Goal: Task Accomplishment & Management: Use online tool/utility

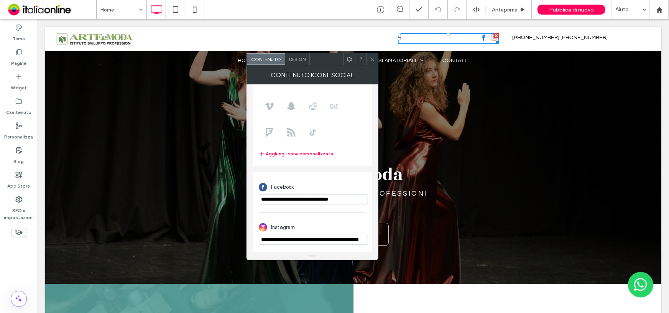
type input "****"
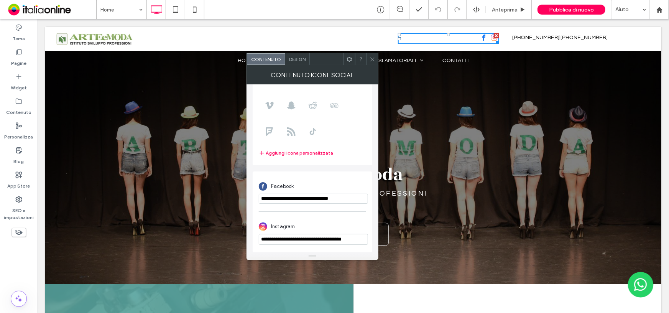
type input "**********"
click at [375, 59] on div at bounding box center [373, 59] width 12 height 12
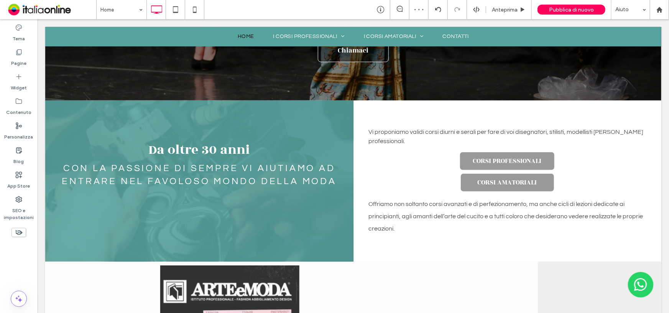
scroll to position [122, 0]
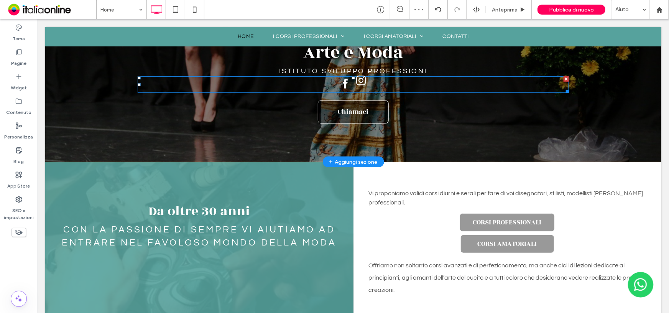
click at [356, 81] on span "instagram" at bounding box center [361, 80] width 15 height 15
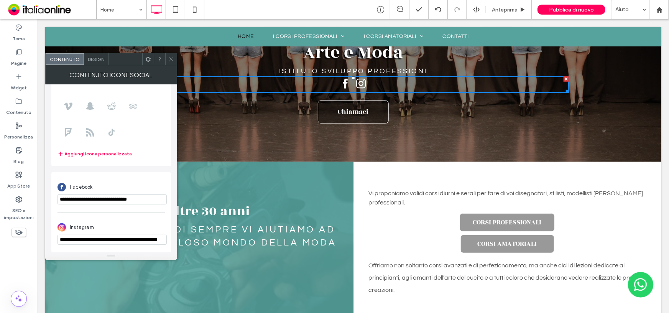
scroll to position [0, 21]
drag, startPoint x: 102, startPoint y: 260, endPoint x: 225, endPoint y: 249, distance: 124.3
paste input "**********"
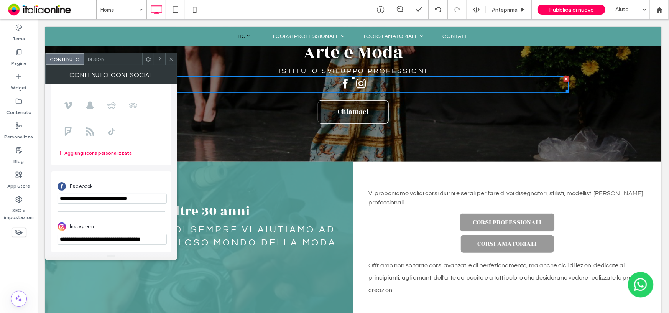
type input "**********"
drag, startPoint x: 172, startPoint y: 60, endPoint x: 206, endPoint y: 44, distance: 37.4
click at [172, 60] on use at bounding box center [171, 59] width 4 height 4
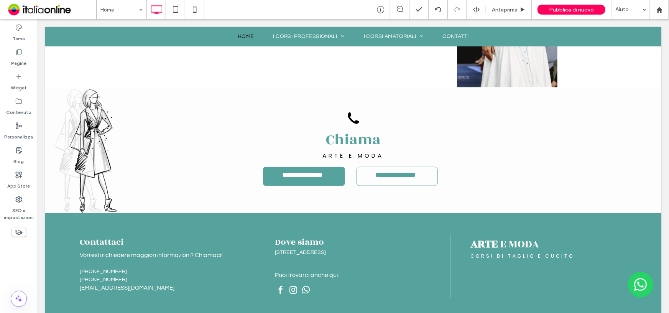
scroll to position [3242, 0]
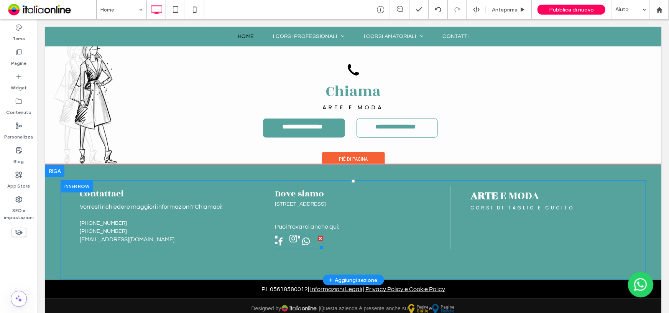
click at [294, 232] on span "instagram" at bounding box center [293, 238] width 12 height 12
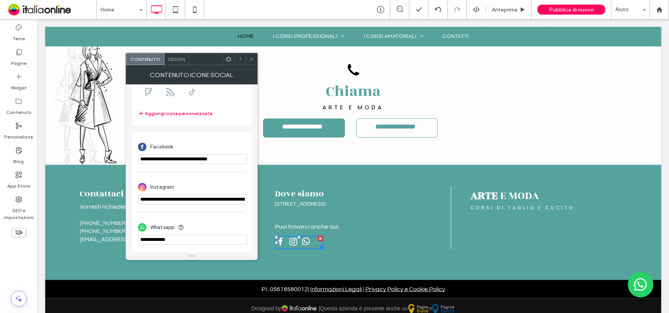
scroll to position [0, 34]
drag, startPoint x: 179, startPoint y: 219, endPoint x: 312, endPoint y: 206, distance: 134.0
paste input "**********"
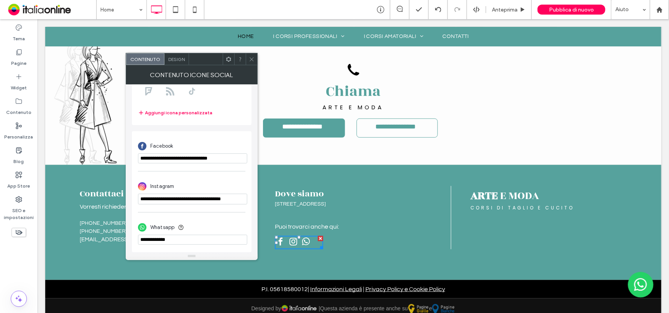
type input "**********"
click at [252, 60] on icon at bounding box center [252, 59] width 6 height 6
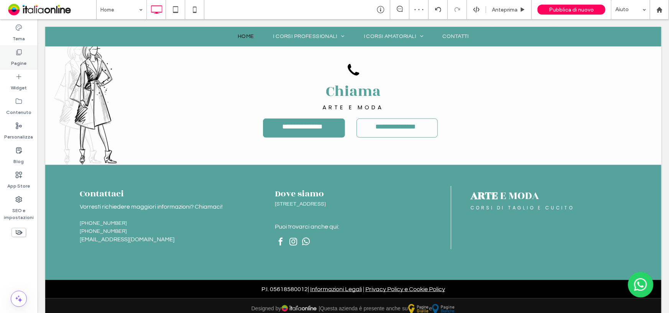
click at [18, 52] on icon at bounding box center [19, 52] width 8 height 8
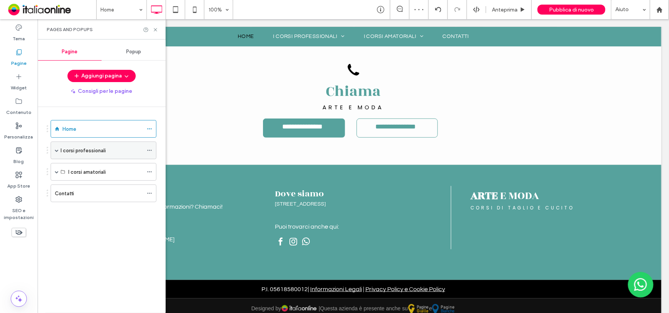
click at [59, 151] on div "I corsi professionali" at bounding box center [104, 150] width 106 height 18
click at [85, 150] on label "I corsi professionali" at bounding box center [83, 150] width 45 height 13
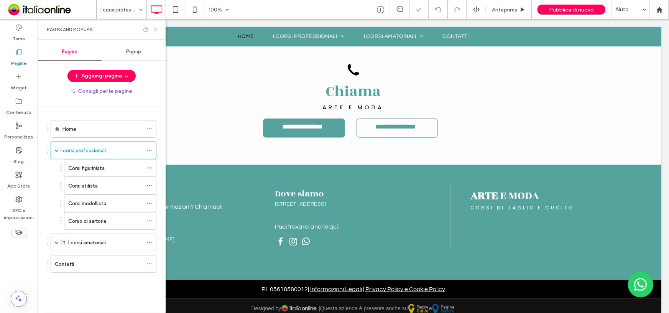
click at [156, 30] on use at bounding box center [155, 29] width 3 height 3
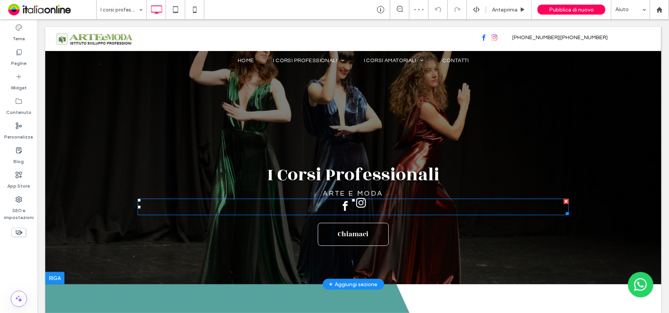
drag, startPoint x: 194, startPoint y: 49, endPoint x: 355, endPoint y: 202, distance: 222.7
click at [355, 202] on span "instagram" at bounding box center [361, 202] width 15 height 15
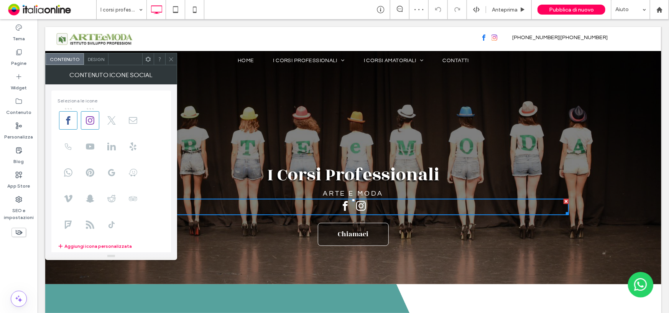
scroll to position [94, 0]
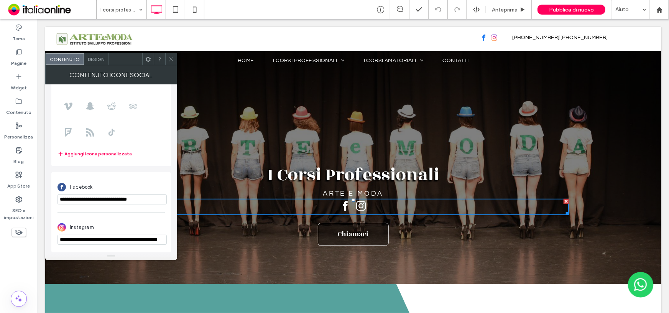
click at [84, 240] on input "**********" at bounding box center [112, 240] width 109 height 10
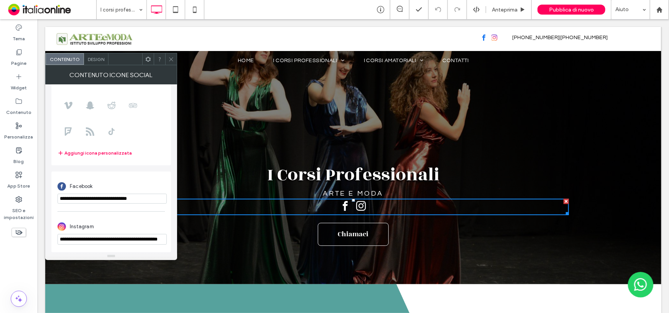
scroll to position [0, 0]
drag, startPoint x: 164, startPoint y: 241, endPoint x: 0, endPoint y: 238, distance: 164.5
click at [4, 243] on body ".wqwq-1{fill:#231f20;} .cls-1q, .cls-2q { fill-rule: evenodd; } .cls-2q { fill:…" at bounding box center [334, 156] width 669 height 313
paste input "**********"
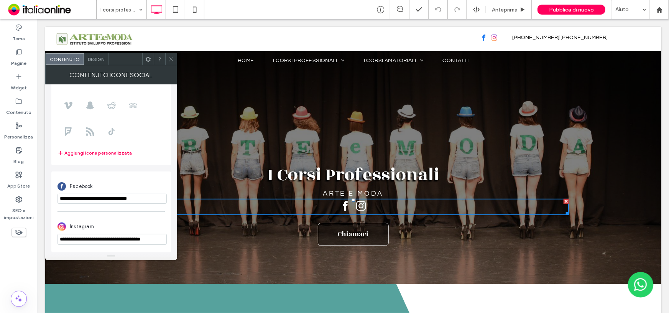
type input "**********"
click at [174, 59] on icon at bounding box center [171, 59] width 6 height 6
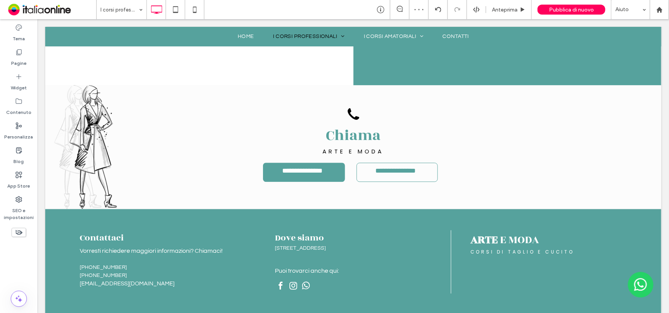
scroll to position [997, 0]
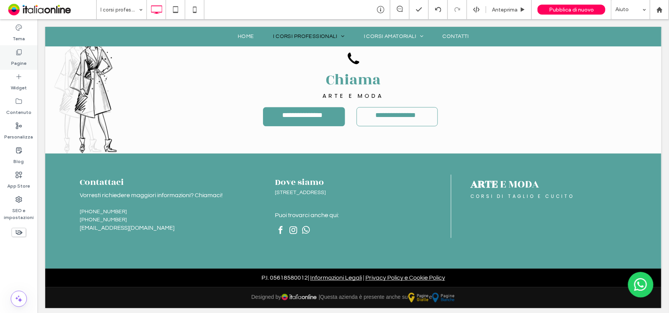
click at [17, 56] on icon at bounding box center [19, 52] width 8 height 8
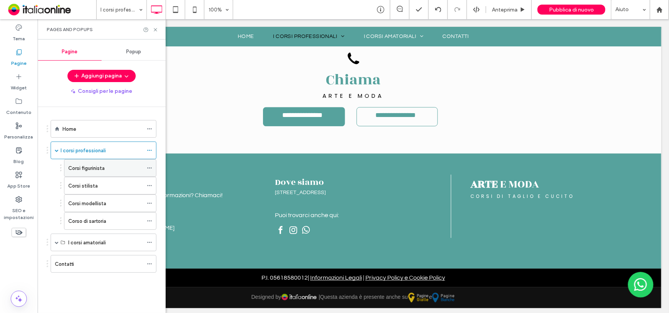
click at [80, 168] on label "Corsi figurinista" at bounding box center [86, 167] width 36 height 13
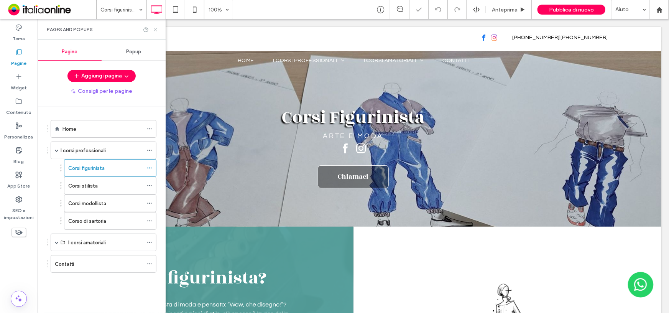
click at [155, 27] on icon at bounding box center [156, 30] width 6 height 6
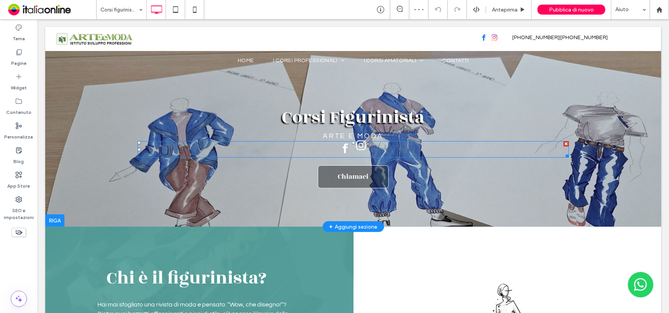
click at [357, 146] on span "instagram" at bounding box center [361, 145] width 15 height 15
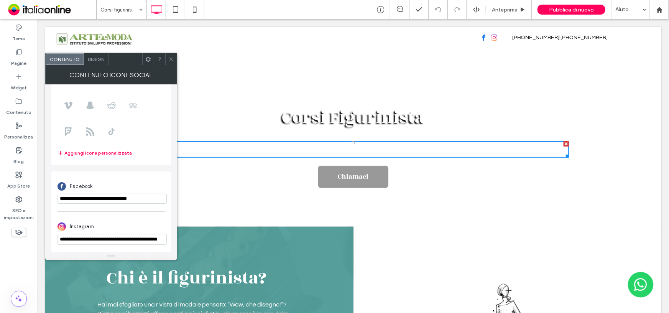
scroll to position [94, 0]
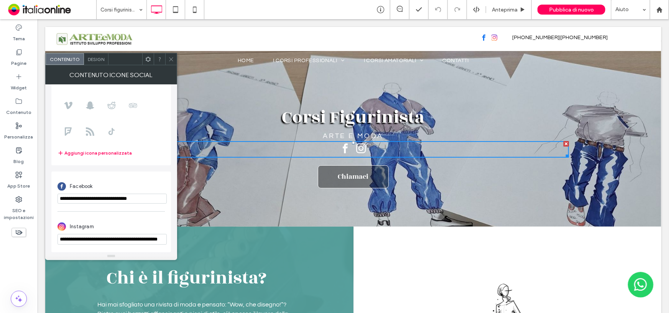
drag, startPoint x: 97, startPoint y: 258, endPoint x: 224, endPoint y: 251, distance: 127.1
paste input "**********"
type input "**********"
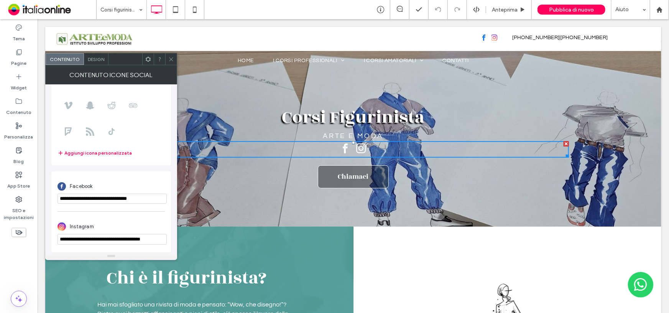
click at [171, 61] on icon at bounding box center [171, 59] width 6 height 6
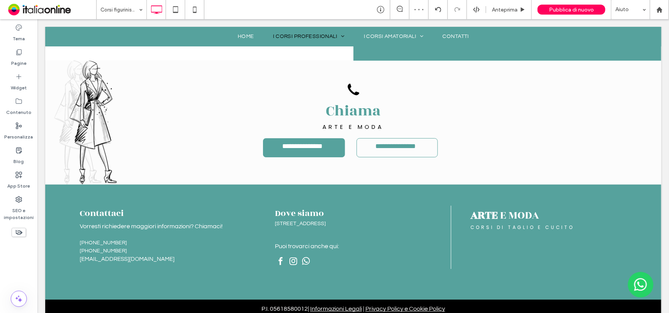
scroll to position [1141, 0]
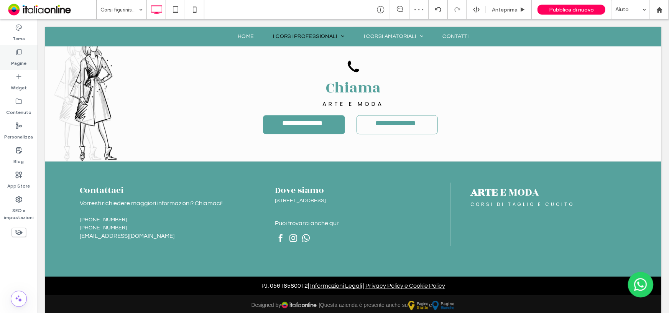
click at [15, 62] on label "Pagine" at bounding box center [18, 61] width 15 height 11
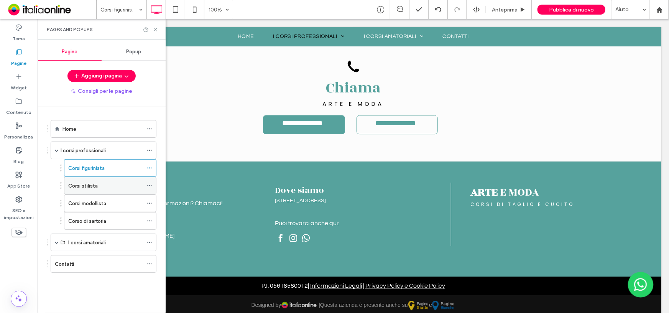
click at [85, 180] on div "Corsi stilista" at bounding box center [105, 185] width 75 height 17
click at [156, 27] on icon at bounding box center [156, 30] width 6 height 6
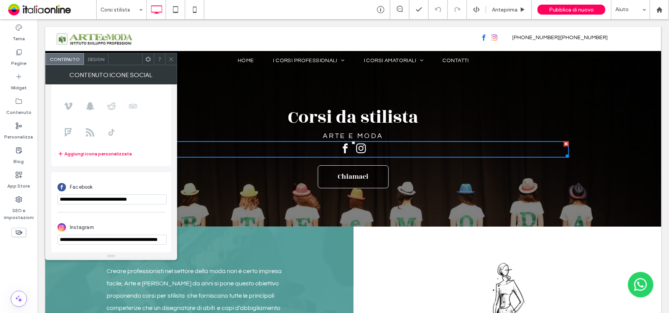
scroll to position [94, 0]
drag, startPoint x: 97, startPoint y: 259, endPoint x: 301, endPoint y: 257, distance: 204.0
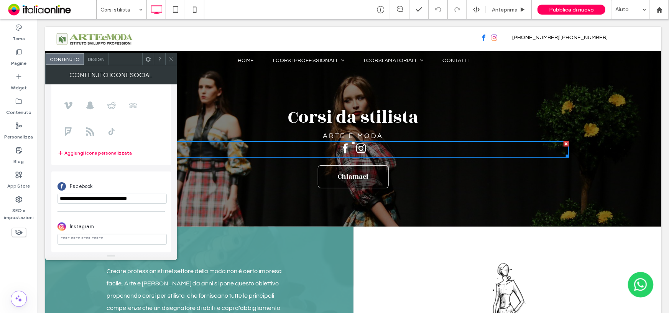
paste input "**********"
type input "**********"
drag, startPoint x: 171, startPoint y: 61, endPoint x: 164, endPoint y: 66, distance: 8.6
click at [171, 61] on icon at bounding box center [171, 59] width 6 height 6
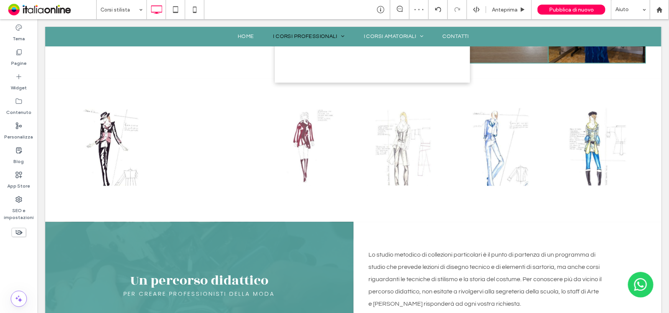
scroll to position [924, 0]
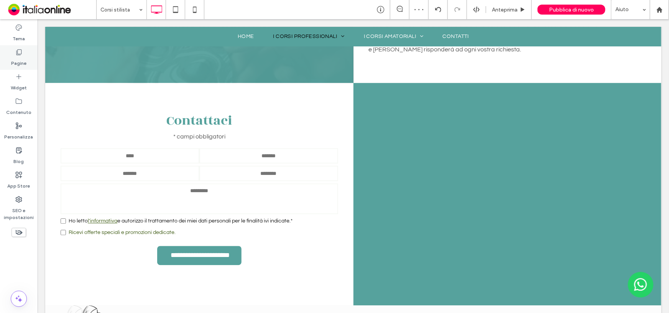
click at [18, 57] on label "Pagine" at bounding box center [18, 61] width 15 height 11
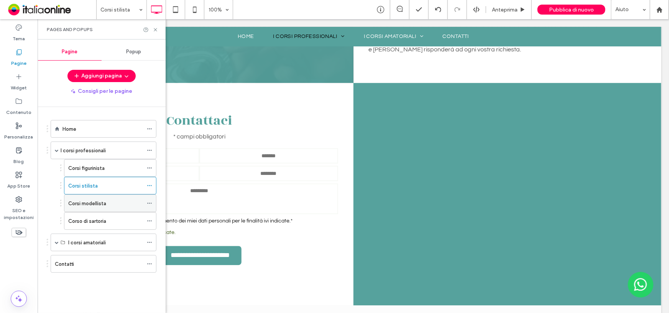
click at [81, 201] on label "Corsi modellista" at bounding box center [87, 203] width 38 height 13
click at [154, 29] on icon at bounding box center [156, 30] width 6 height 6
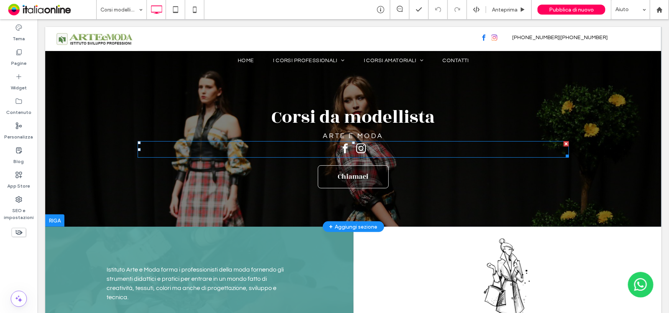
drag, startPoint x: 361, startPoint y: 146, endPoint x: 335, endPoint y: 160, distance: 29.0
click at [361, 146] on span "instagram" at bounding box center [361, 148] width 15 height 15
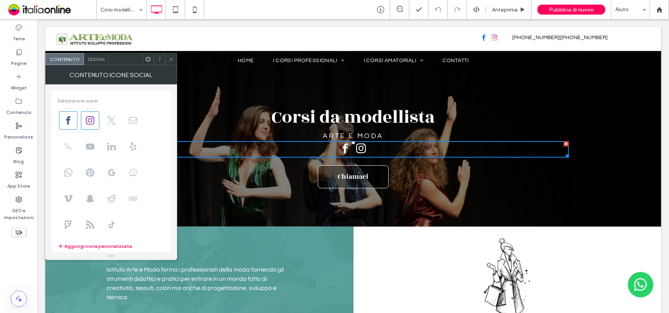
scroll to position [94, 0]
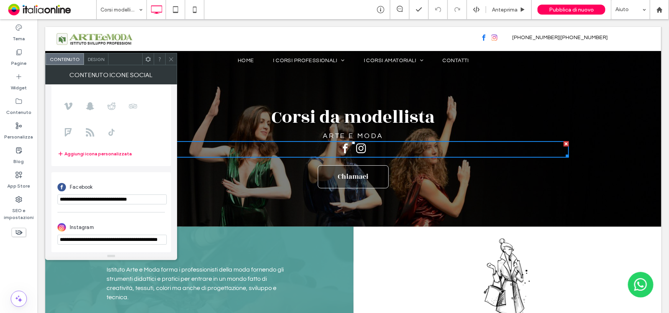
click at [58, 240] on div "**********" at bounding box center [111, 212] width 120 height 80
drag, startPoint x: 95, startPoint y: 259, endPoint x: 260, endPoint y: 258, distance: 164.5
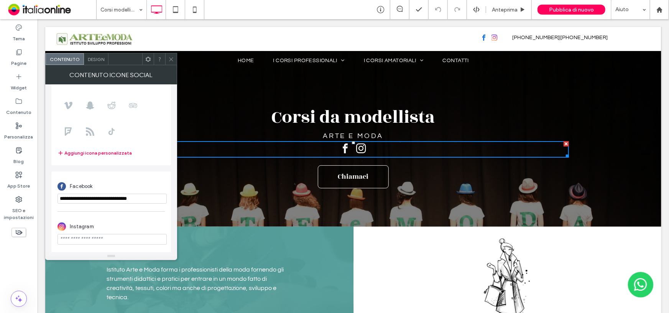
paste input "**********"
type input "**********"
click at [172, 57] on icon at bounding box center [171, 59] width 6 height 6
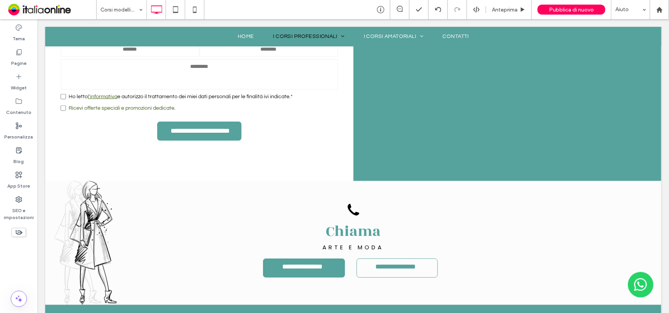
scroll to position [1821, 0]
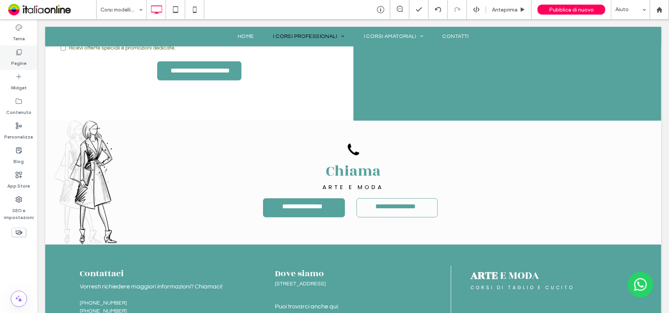
click at [29, 63] on div "Pagine" at bounding box center [19, 57] width 38 height 25
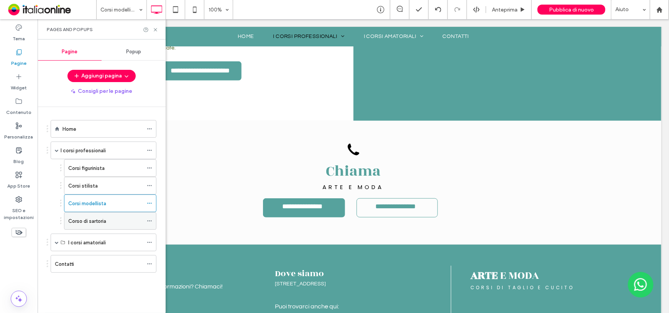
click at [85, 222] on label "Corso di sartoria" at bounding box center [87, 220] width 38 height 13
drag, startPoint x: 154, startPoint y: 30, endPoint x: 411, endPoint y: 90, distance: 264.7
click at [154, 30] on div at bounding box center [334, 156] width 669 height 313
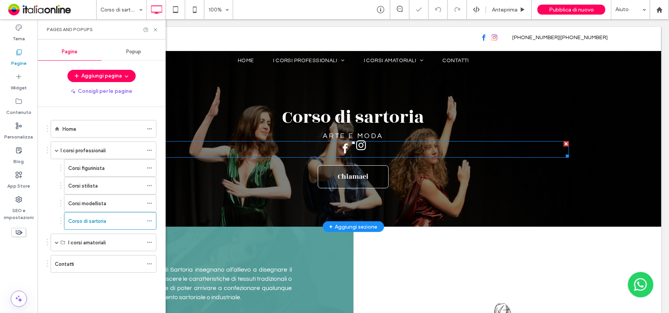
click at [358, 150] on span "instagram" at bounding box center [361, 145] width 15 height 15
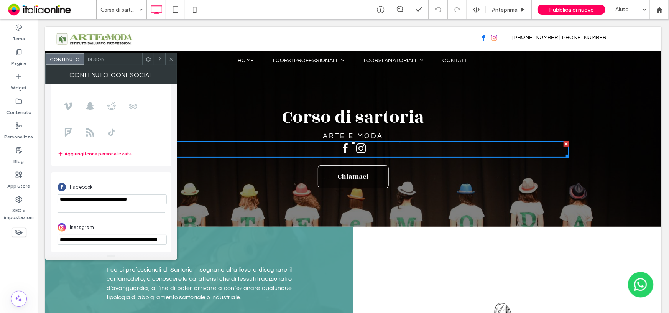
scroll to position [0, 21]
drag, startPoint x: 96, startPoint y: 258, endPoint x: 211, endPoint y: 242, distance: 116.1
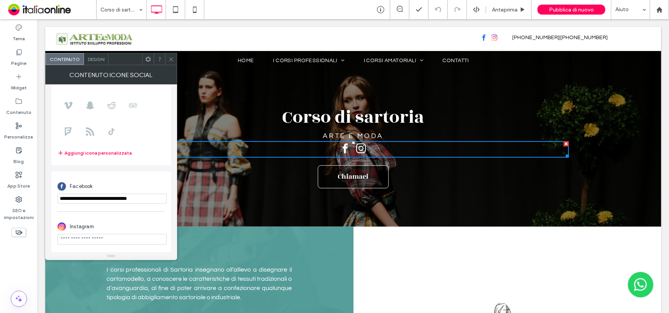
scroll to position [0, 0]
paste input "**********"
type input "**********"
click at [174, 56] on div at bounding box center [171, 59] width 12 height 12
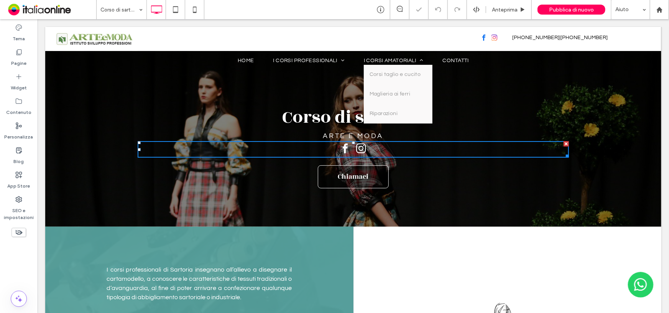
scroll to position [0, 0]
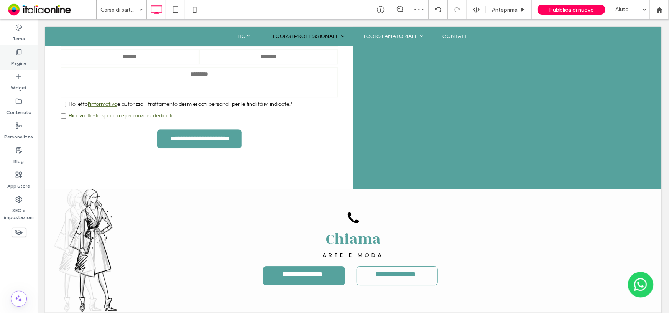
drag, startPoint x: 23, startPoint y: 61, endPoint x: 66, endPoint y: 168, distance: 115.6
click at [23, 61] on label "Pagine" at bounding box center [18, 61] width 15 height 11
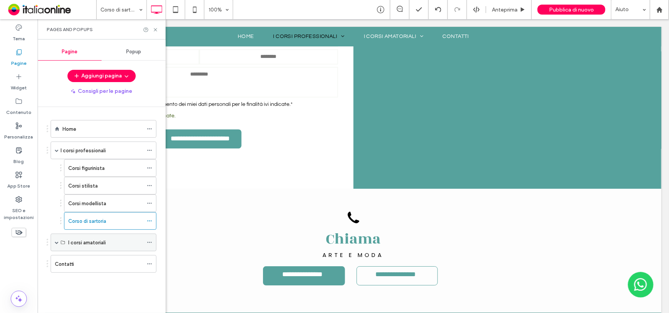
click at [81, 248] on div "I corsi amatoriali" at bounding box center [105, 242] width 75 height 17
click at [86, 237] on div "I corsi amatoriali" at bounding box center [105, 242] width 75 height 17
click at [89, 244] on label "I corsi amatoriali" at bounding box center [87, 242] width 38 height 13
click at [83, 239] on label "I corsi amatoriali" at bounding box center [87, 242] width 38 height 13
click at [76, 240] on label "I corsi amatoriali" at bounding box center [87, 242] width 38 height 13
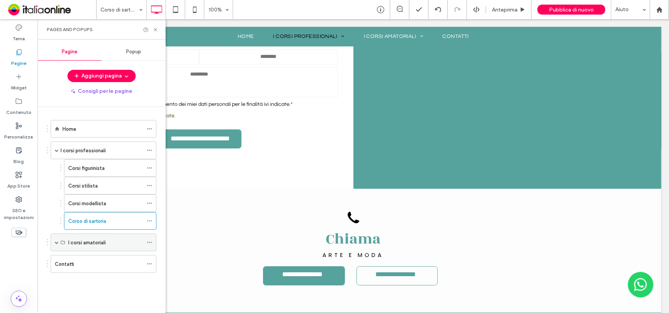
click at [56, 238] on span at bounding box center [57, 242] width 4 height 17
click at [97, 252] on div "Corsi taglio e cucito" at bounding box center [105, 260] width 75 height 17
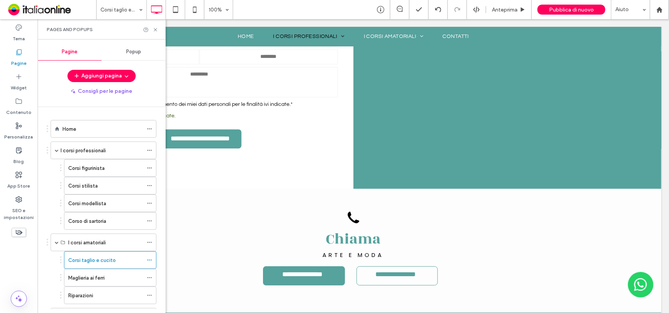
click at [95, 242] on div at bounding box center [334, 156] width 669 height 313
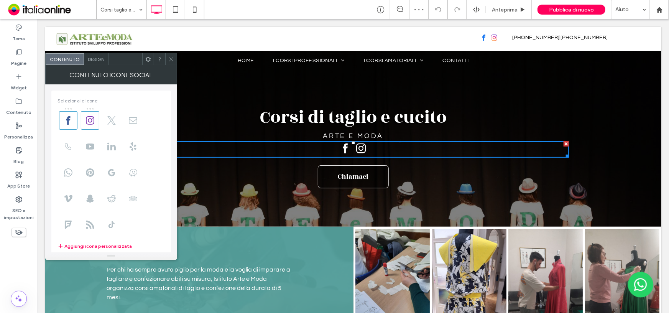
scroll to position [94, 0]
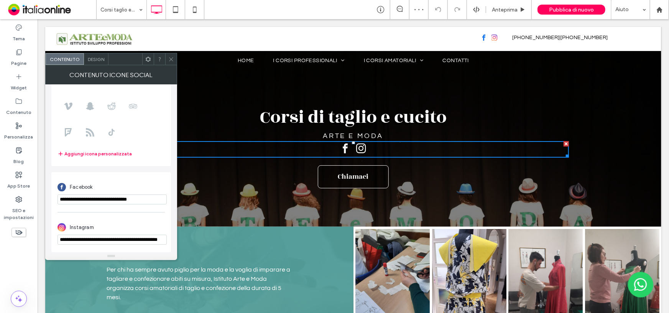
drag, startPoint x: 173, startPoint y: 100, endPoint x: 113, endPoint y: 243, distance: 155.7
drag, startPoint x: 98, startPoint y: 257, endPoint x: 246, endPoint y: 267, distance: 148.0
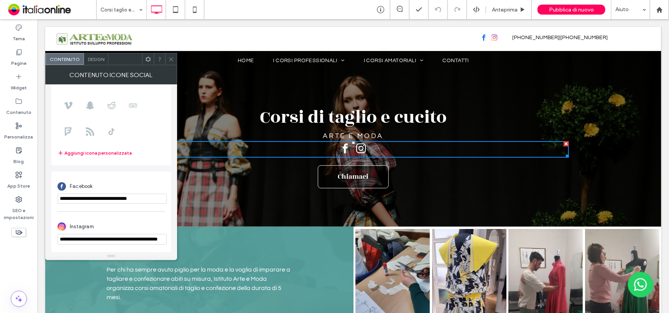
paste input "url"
type input "**********"
click at [172, 62] on span at bounding box center [171, 59] width 6 height 12
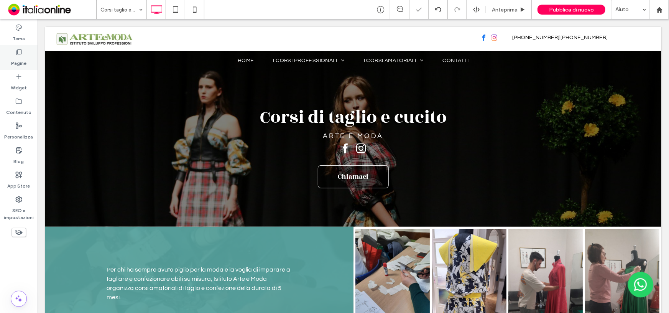
click at [25, 69] on div "Pagine" at bounding box center [19, 57] width 38 height 25
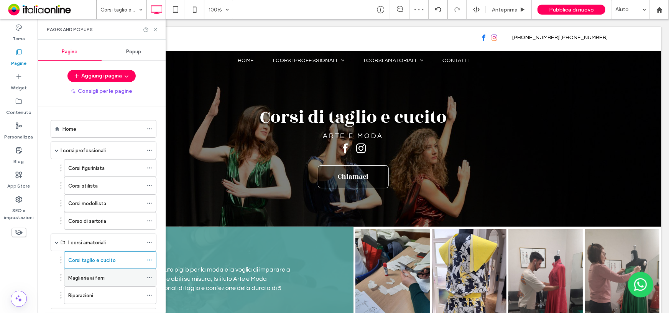
click at [90, 276] on label "Maglieria ai ferri" at bounding box center [86, 277] width 36 height 13
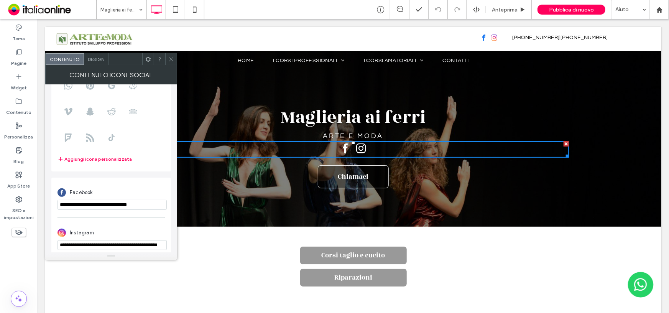
scroll to position [94, 0]
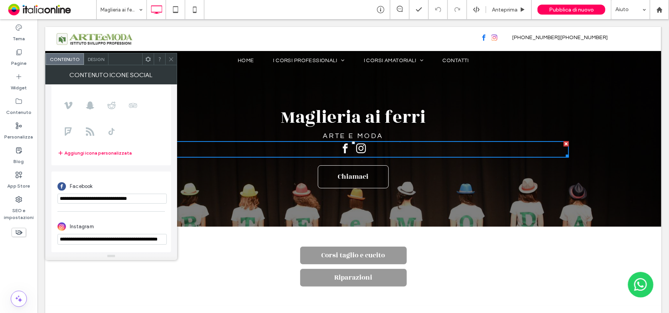
drag, startPoint x: 97, startPoint y: 256, endPoint x: 226, endPoint y: 239, distance: 130.3
paste input "url"
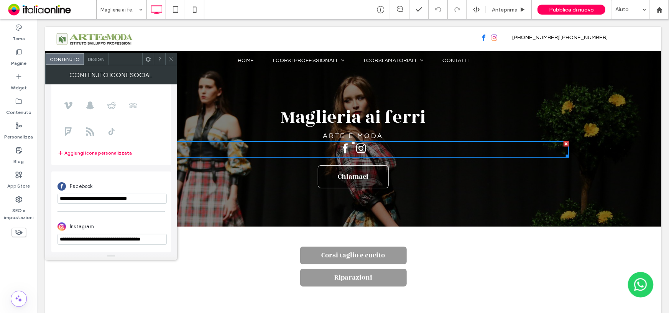
type input "**********"
click at [171, 57] on icon at bounding box center [171, 59] width 6 height 6
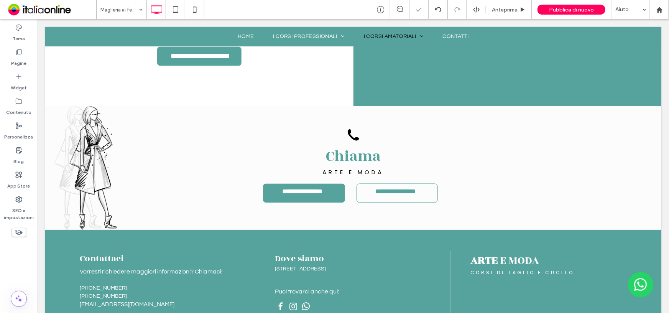
scroll to position [652, 0]
drag, startPoint x: 17, startPoint y: 58, endPoint x: 26, endPoint y: 71, distance: 16.6
click at [17, 58] on label "Pagine" at bounding box center [18, 61] width 15 height 11
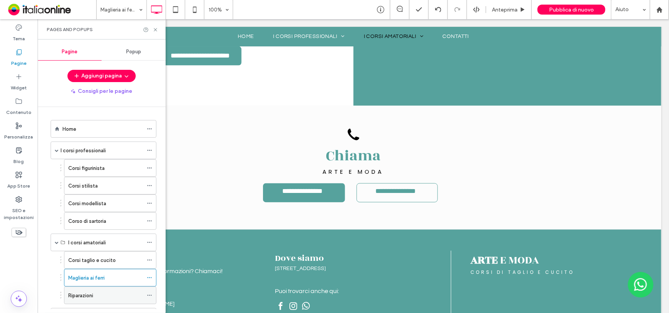
click at [92, 296] on label "Riparazioni" at bounding box center [80, 295] width 25 height 13
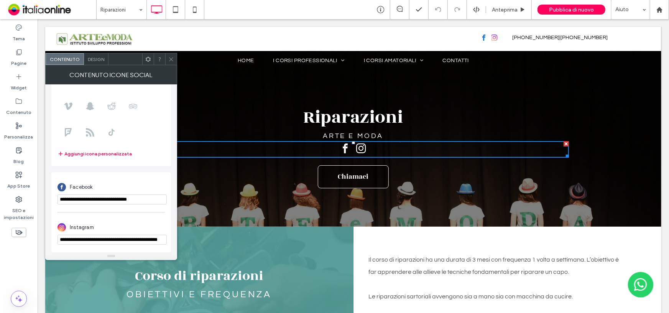
scroll to position [0, 21]
drag, startPoint x: 95, startPoint y: 257, endPoint x: 228, endPoint y: 241, distance: 133.6
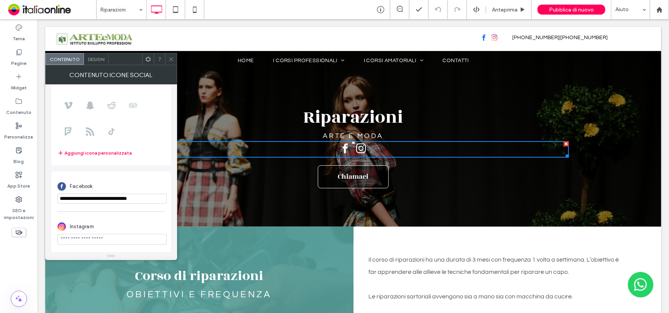
scroll to position [0, 0]
paste input "**********"
type input "**********"
click at [171, 58] on icon at bounding box center [171, 59] width 6 height 6
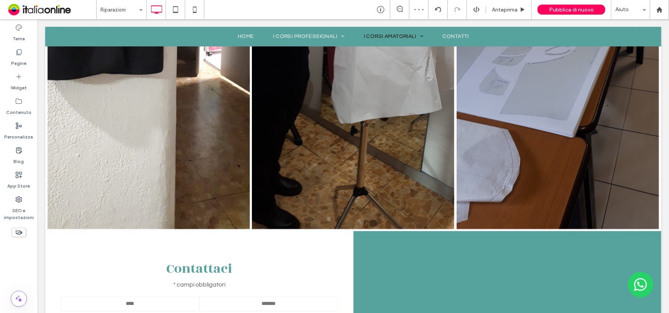
scroll to position [1050, 0]
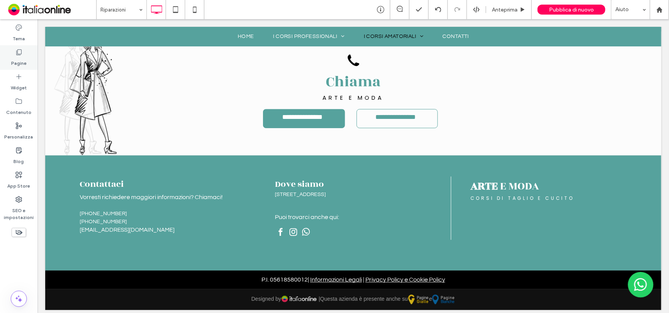
click at [17, 62] on label "Pagine" at bounding box center [18, 61] width 15 height 11
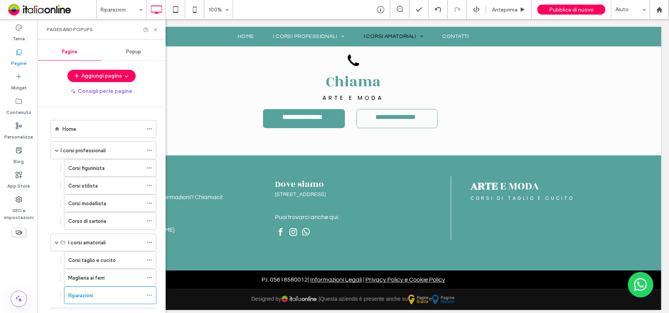
scroll to position [35, 0]
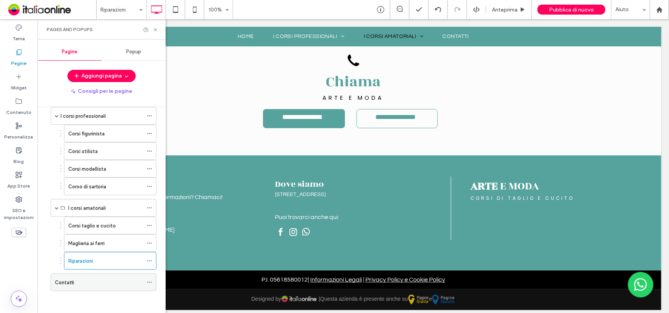
click at [92, 281] on div "Contatti" at bounding box center [99, 282] width 88 height 8
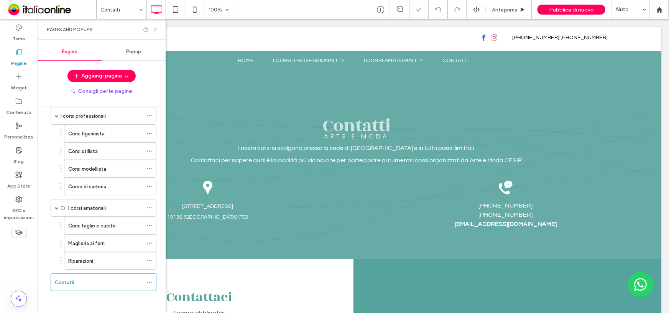
click at [154, 28] on use at bounding box center [155, 29] width 3 height 3
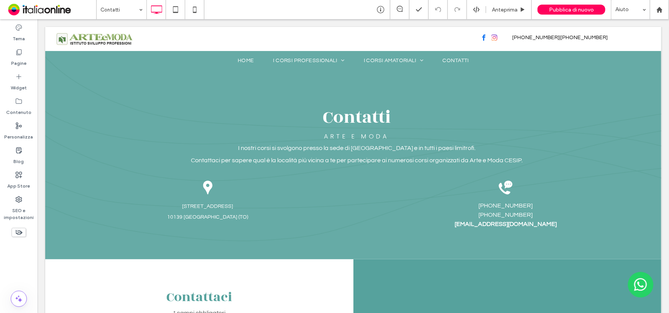
scroll to position [331, 0]
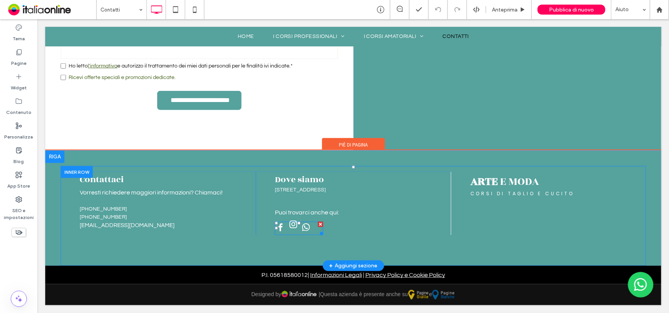
click at [291, 226] on span "instagram" at bounding box center [293, 224] width 12 height 12
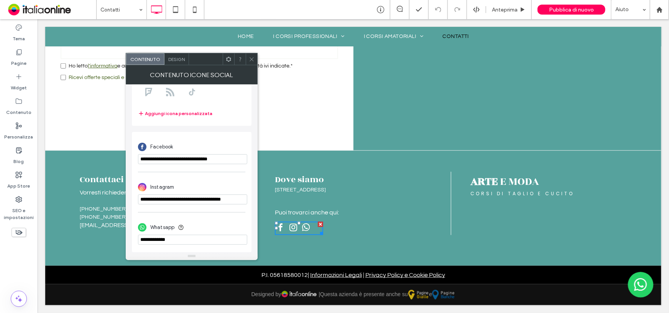
scroll to position [0, 4]
drag, startPoint x: 177, startPoint y: 215, endPoint x: 306, endPoint y: 201, distance: 129.6
click at [249, 57] on icon at bounding box center [252, 59] width 6 height 6
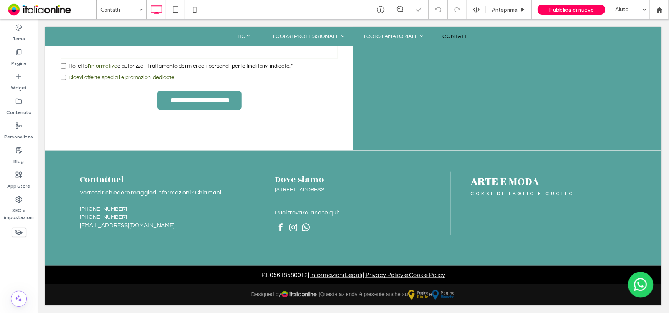
scroll to position [0, 0]
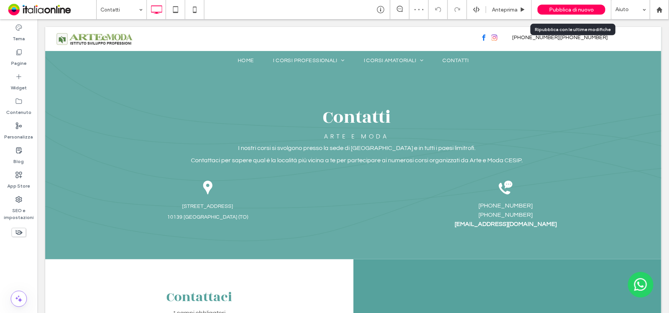
click at [571, 7] on span "Pubblica di nuovo" at bounding box center [571, 10] width 45 height 7
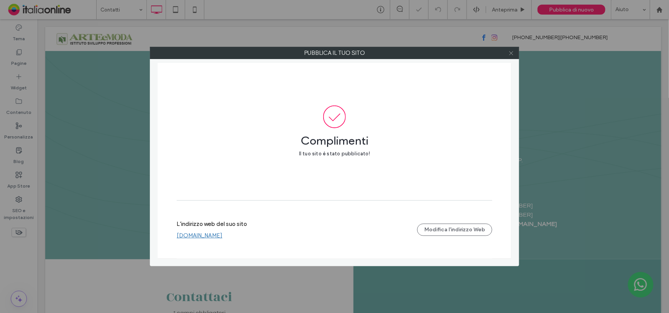
click at [511, 54] on icon at bounding box center [511, 53] width 6 height 6
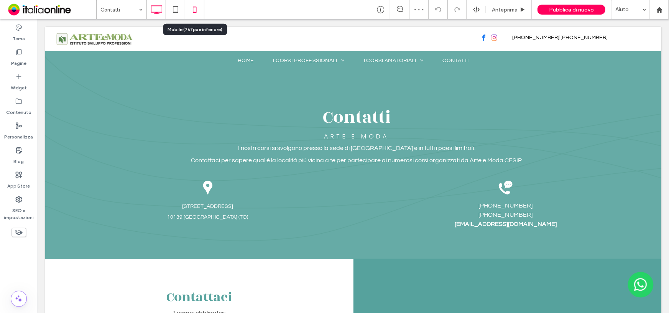
click at [195, 8] on icon at bounding box center [194, 9] width 15 height 15
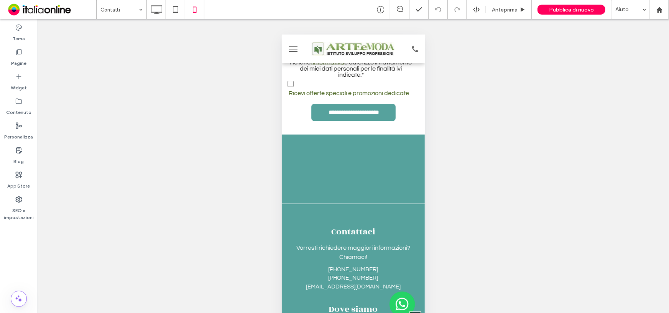
scroll to position [508, 0]
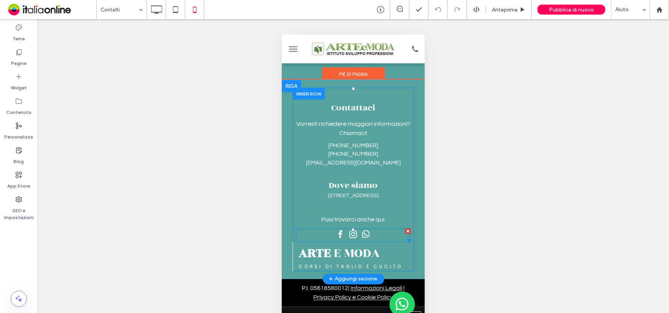
click at [349, 240] on span "instagram" at bounding box center [353, 234] width 12 height 12
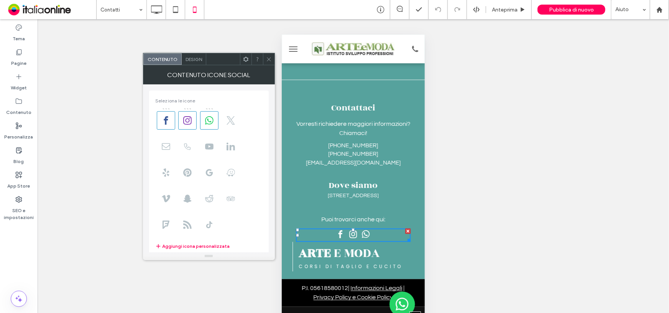
scroll to position [135, 0]
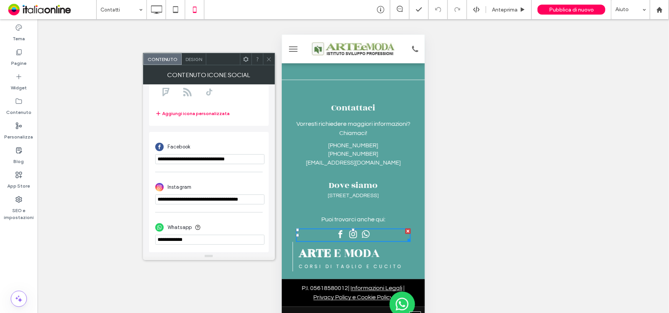
click at [265, 58] on div at bounding box center [269, 59] width 12 height 12
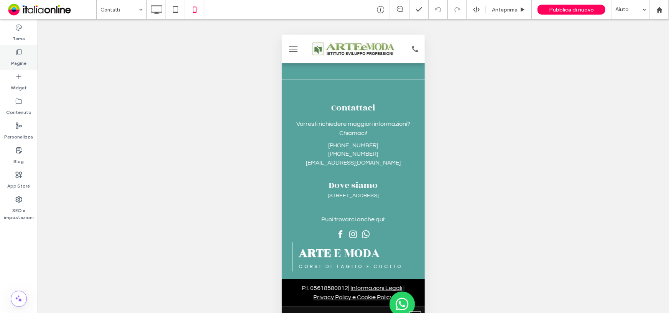
click at [28, 54] on div "Pagine" at bounding box center [19, 57] width 38 height 25
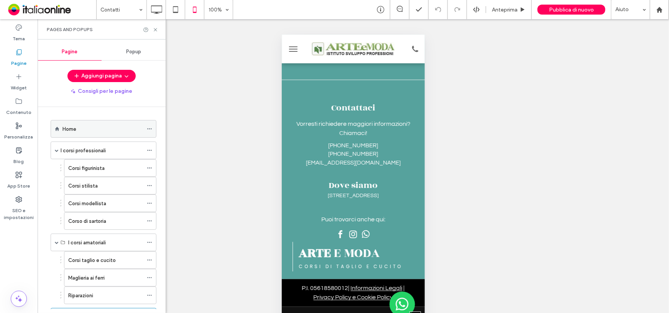
click at [79, 124] on div "Home" at bounding box center [102, 128] width 81 height 17
click at [156, 29] on icon at bounding box center [156, 30] width 6 height 6
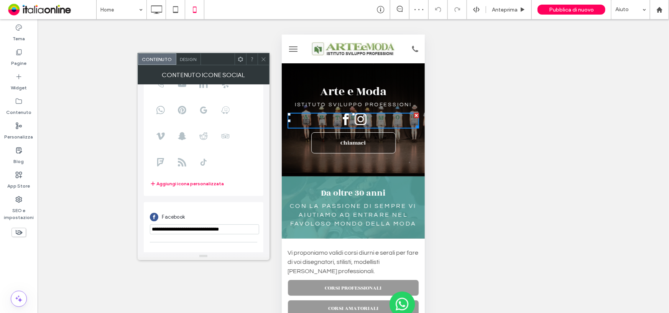
scroll to position [94, 0]
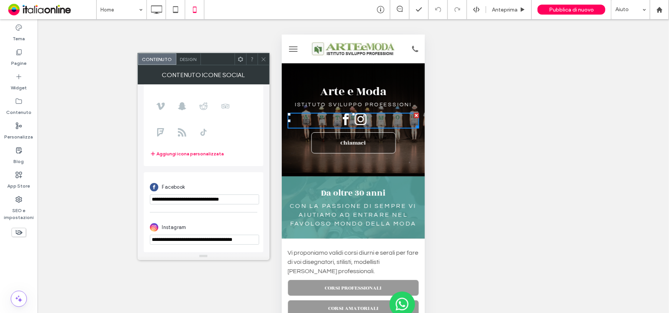
click at [263, 61] on icon at bounding box center [264, 59] width 6 height 6
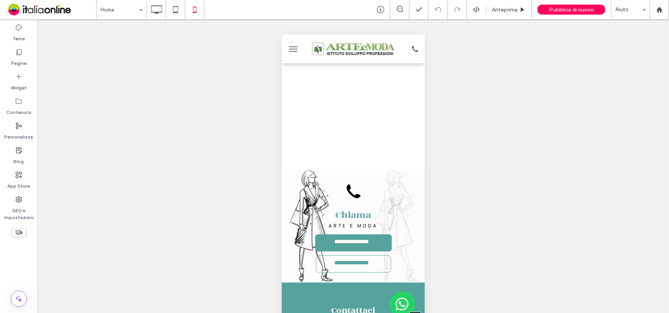
scroll to position [4850, 0]
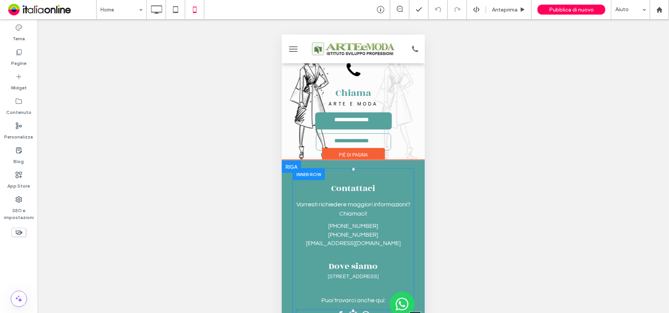
click at [349, 309] on span "instagram" at bounding box center [353, 315] width 12 height 12
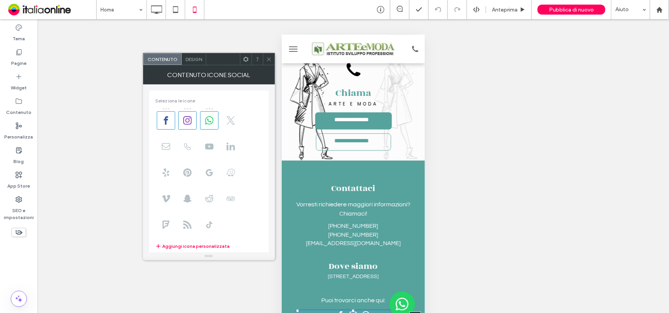
scroll to position [99, 0]
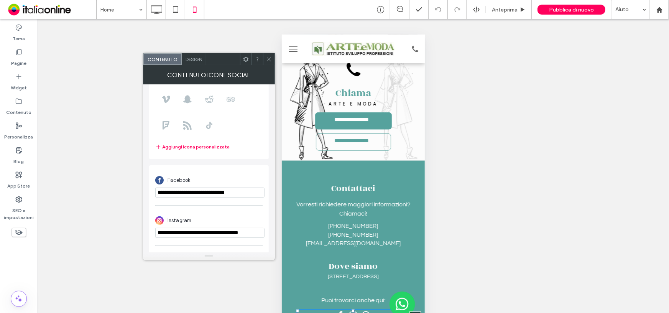
click at [268, 57] on icon at bounding box center [269, 59] width 6 height 6
